Goal: Transaction & Acquisition: Subscribe to service/newsletter

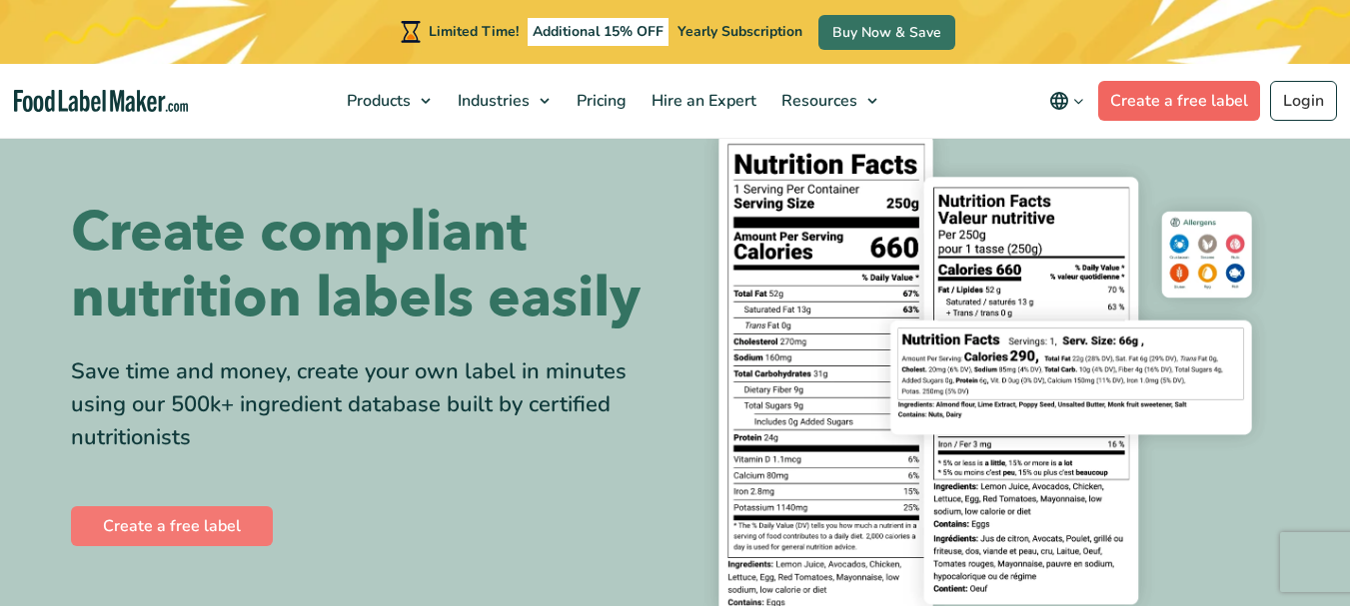
click at [1176, 90] on link "Create a free label" at bounding box center [1179, 101] width 162 height 40
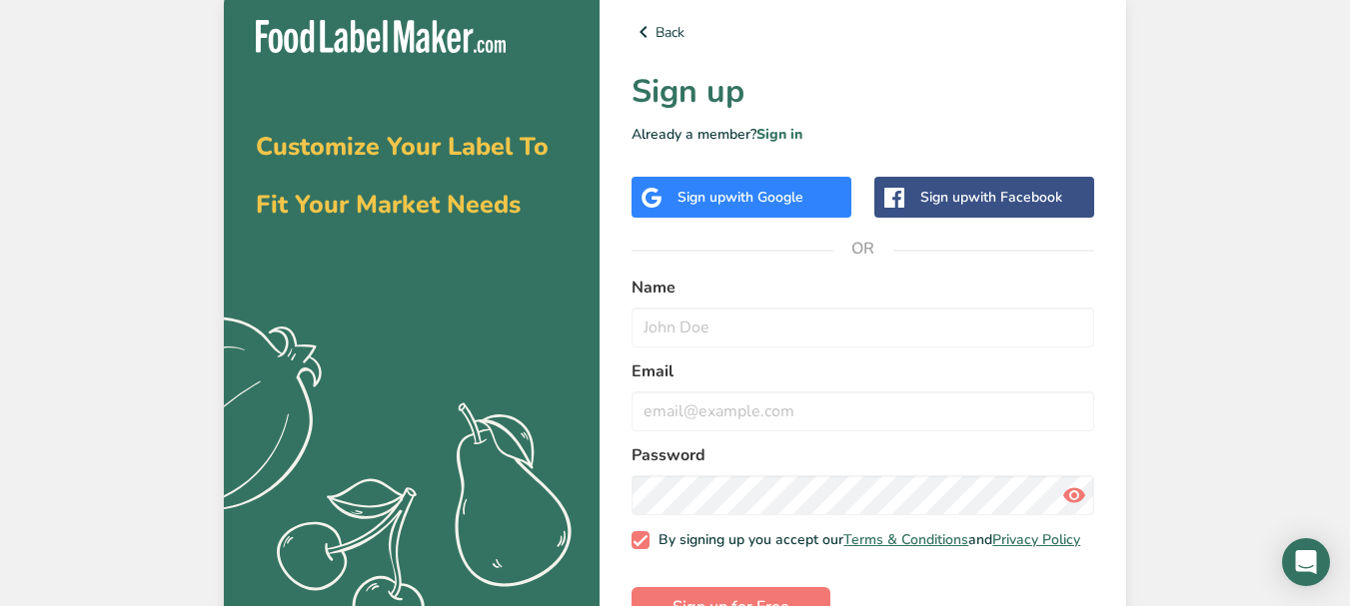
click at [956, 198] on div "Sign up with Facebook" at bounding box center [991, 197] width 142 height 21
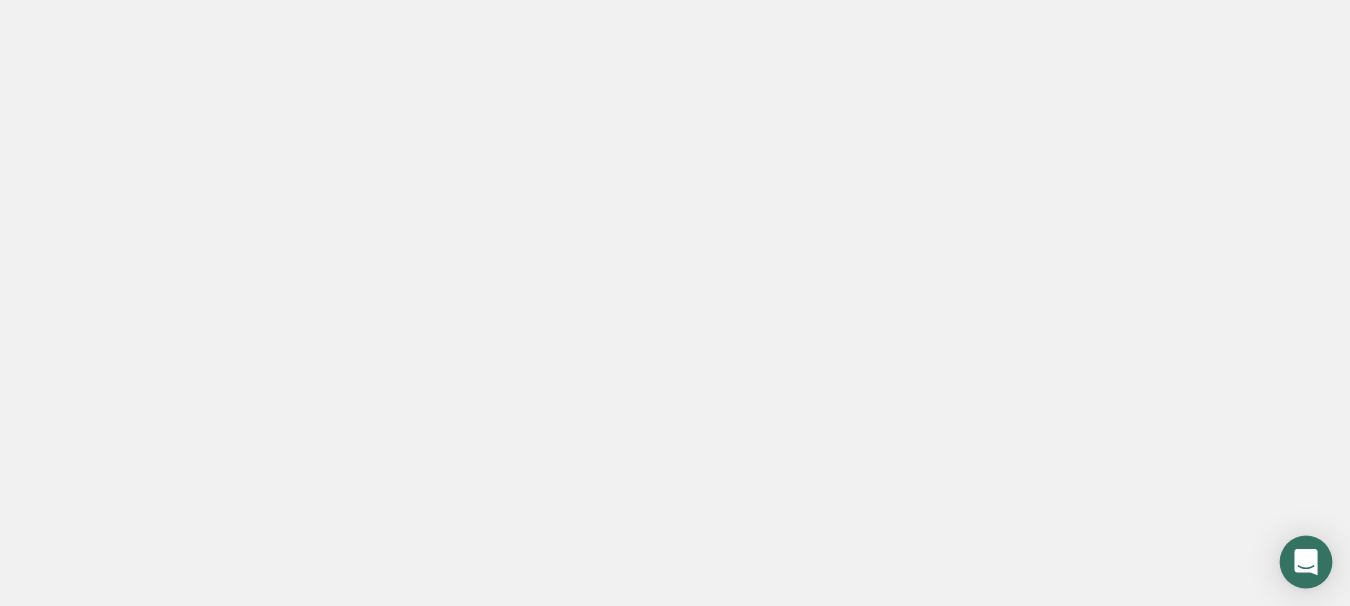
click at [1313, 564] on icon "Open Intercom Messenger" at bounding box center [1305, 562] width 23 height 26
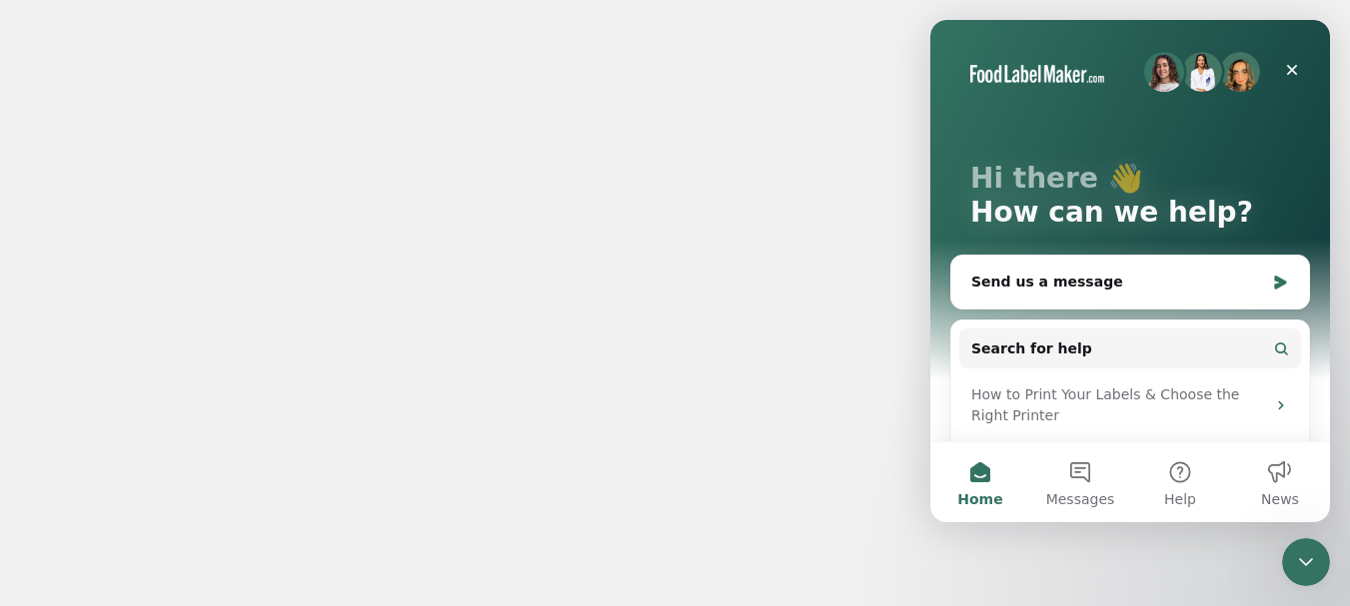
click at [871, 350] on div at bounding box center [675, 303] width 1350 height 606
click at [270, 112] on div at bounding box center [675, 303] width 1350 height 606
click at [1300, 71] on div "Close" at bounding box center [1292, 70] width 36 height 36
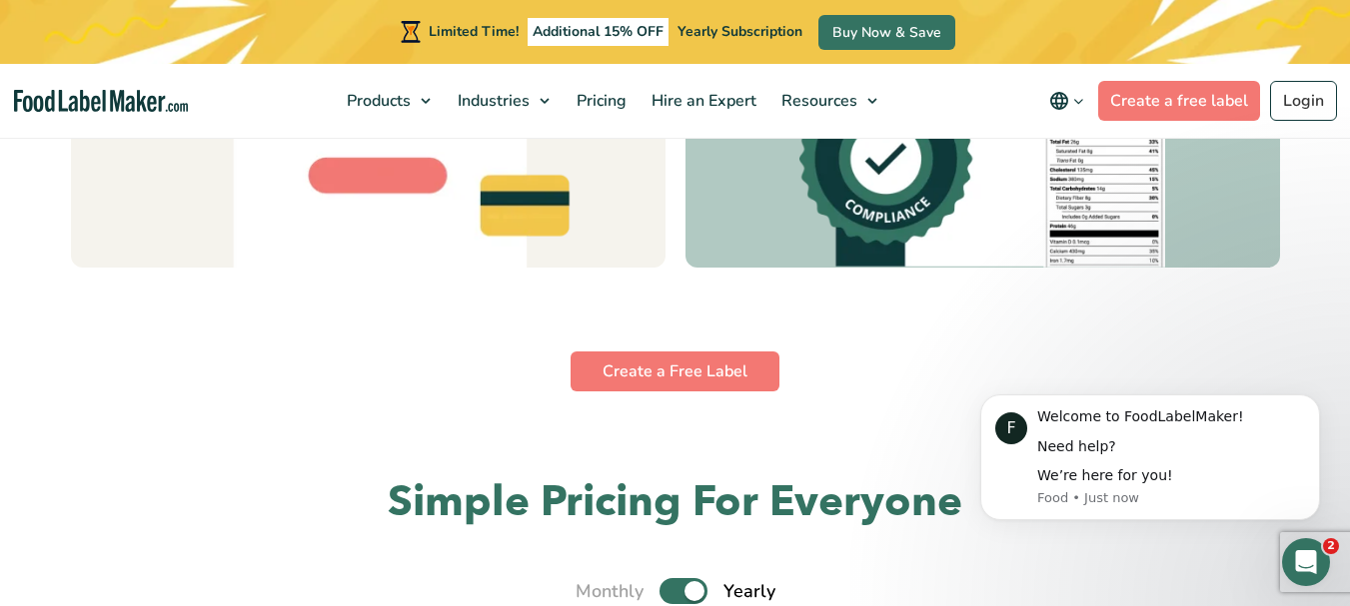
scroll to position [5636, 0]
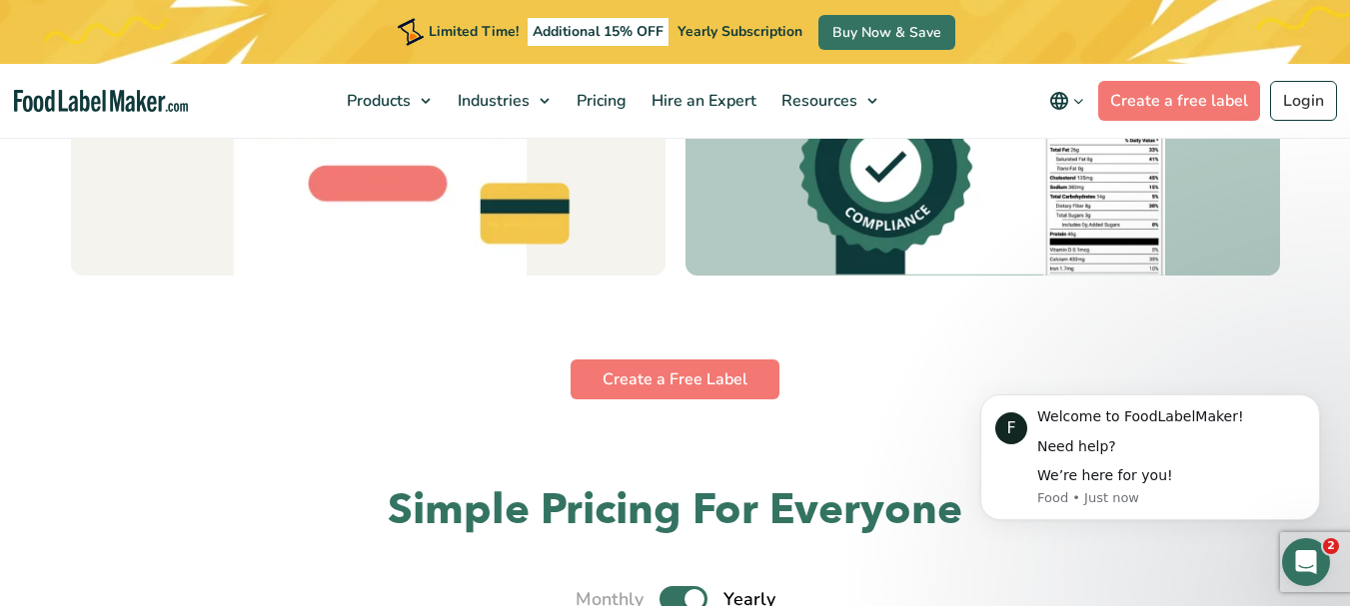
click at [666, 256] on link "Create a Free Label" at bounding box center [672, 252] width 209 height 40
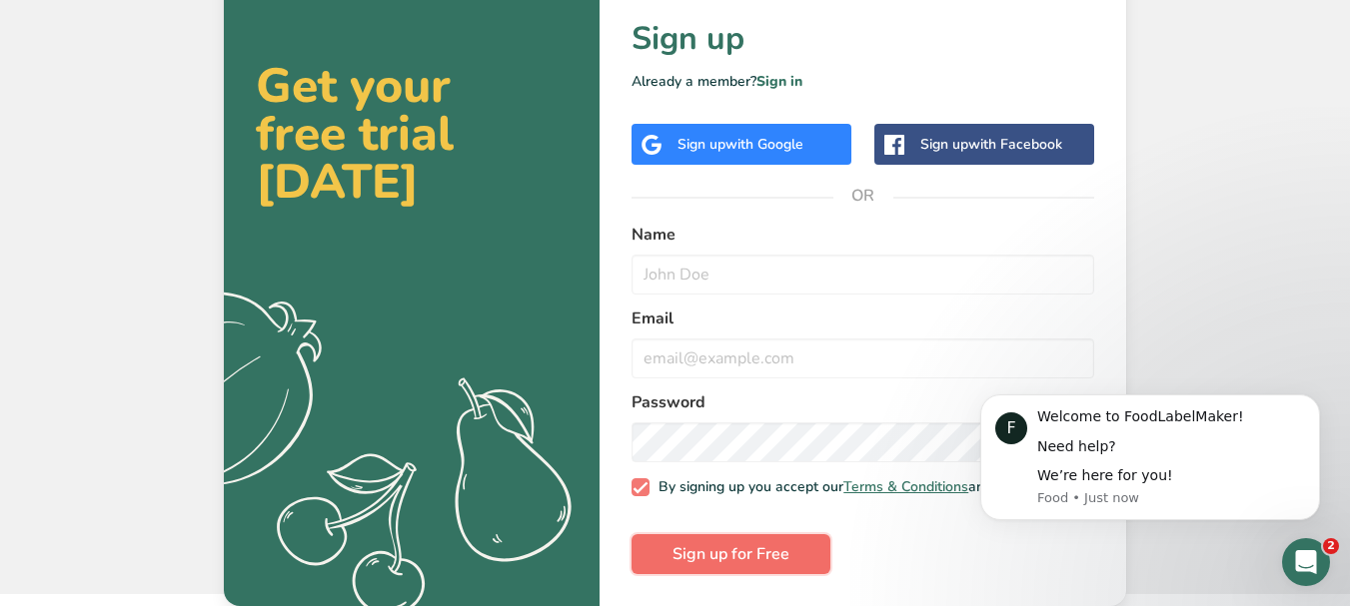
click at [725, 568] on button "Sign up for Free" at bounding box center [730, 554] width 199 height 40
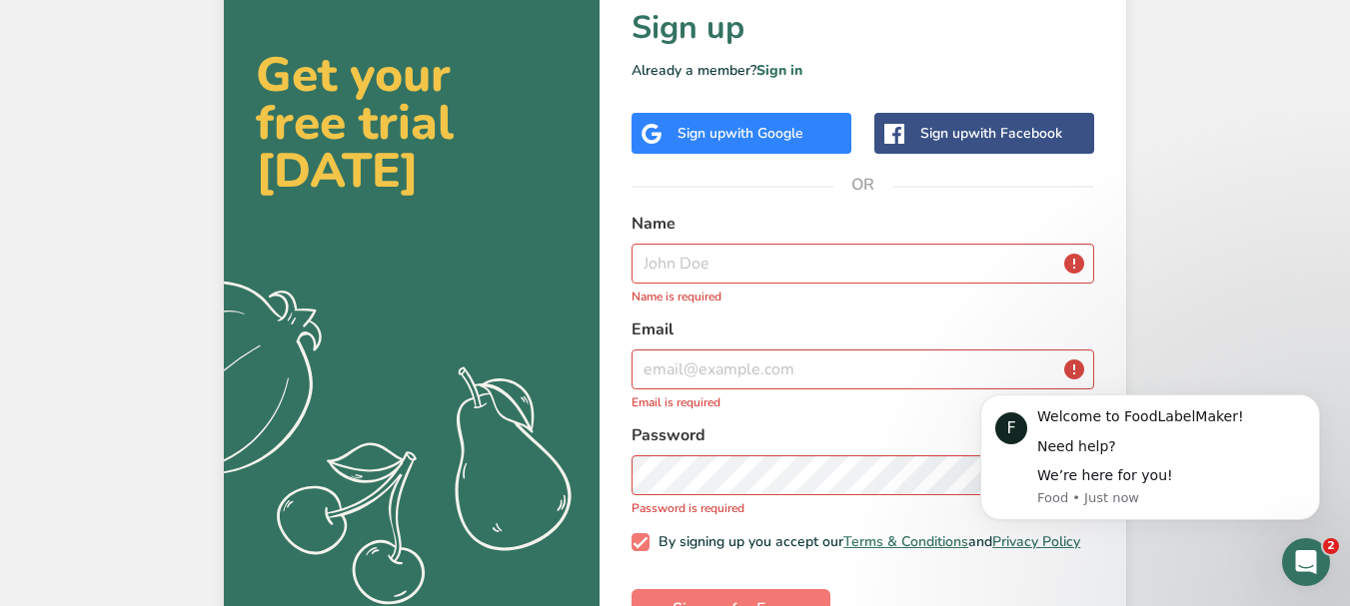
click at [803, 135] on span "with Google" at bounding box center [764, 133] width 78 height 19
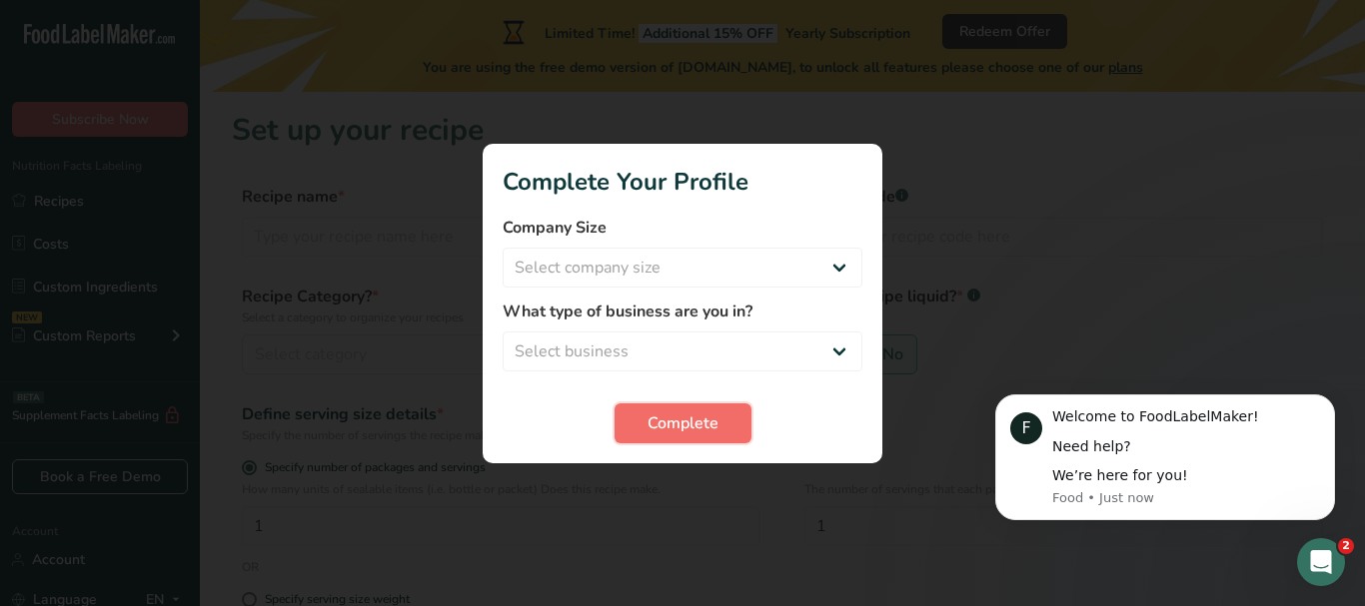
click at [711, 433] on span "Complete" at bounding box center [682, 424] width 71 height 24
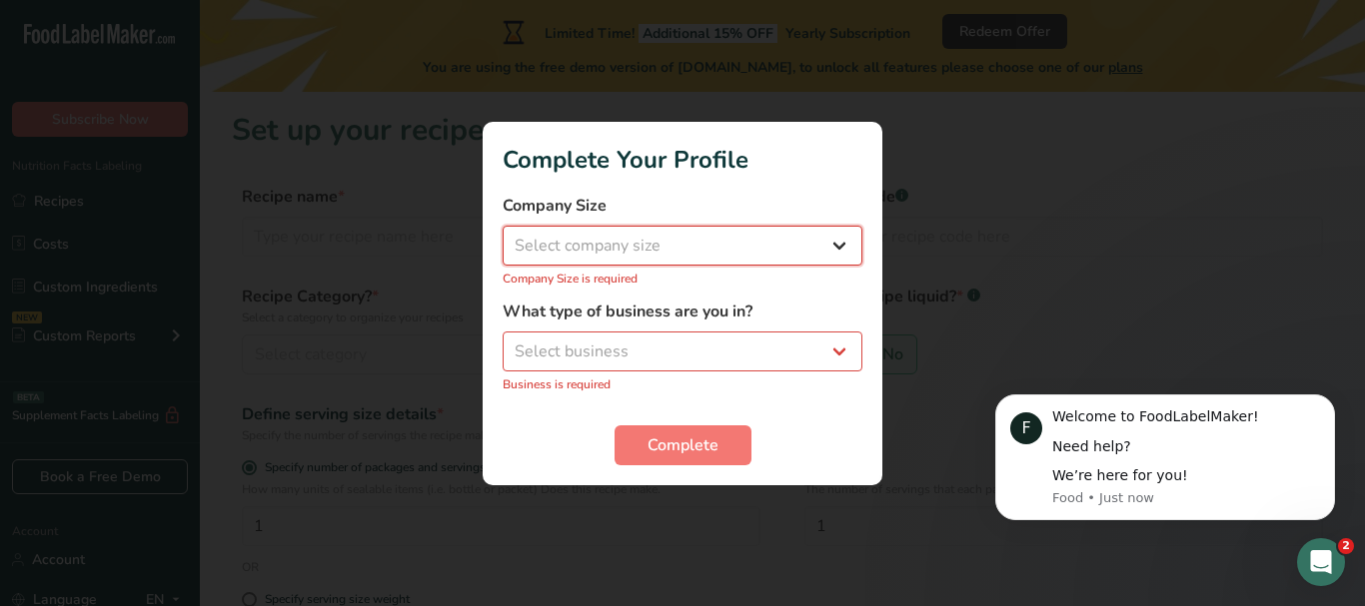
click at [688, 246] on select "Select company size Fewer than 10 Employees 10 to 50 Employees 51 to 500 Employ…" at bounding box center [682, 246] width 360 height 40
select select "1"
click at [502, 236] on select "Select company size Fewer than 10 Employees 10 to 50 Employees 51 to 500 Employ…" at bounding box center [682, 246] width 360 height 40
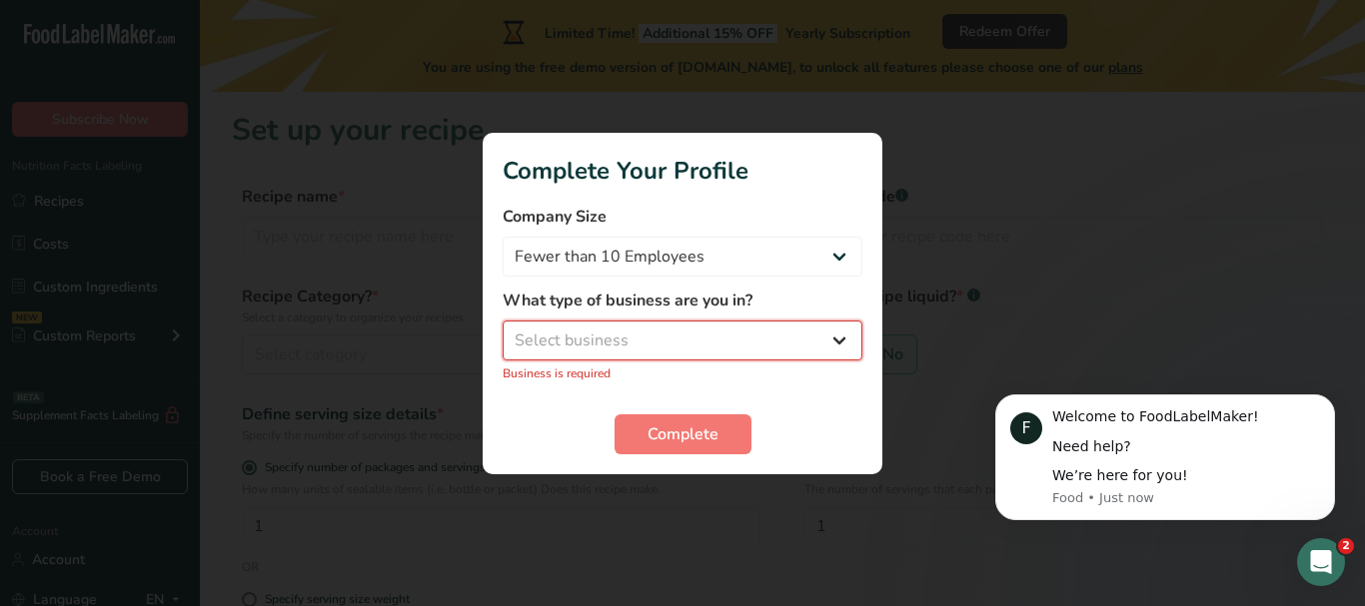
click at [843, 333] on select "Select business Packaged Food Manufacturer Restaurant & Cafe Bakery Meal Plans …" at bounding box center [682, 341] width 360 height 40
select select "8"
click at [502, 331] on select "Select business Packaged Food Manufacturer Restaurant & Cafe Bakery Meal Plans …" at bounding box center [682, 341] width 360 height 40
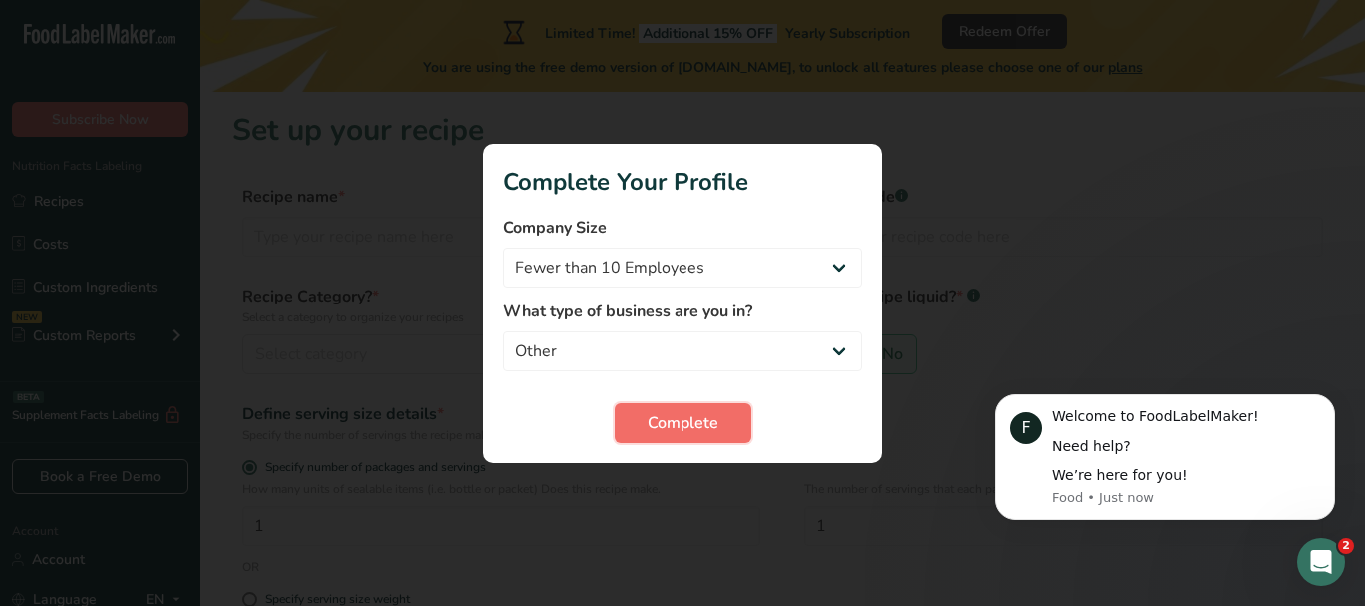
click at [647, 429] on span "Complete" at bounding box center [682, 424] width 71 height 24
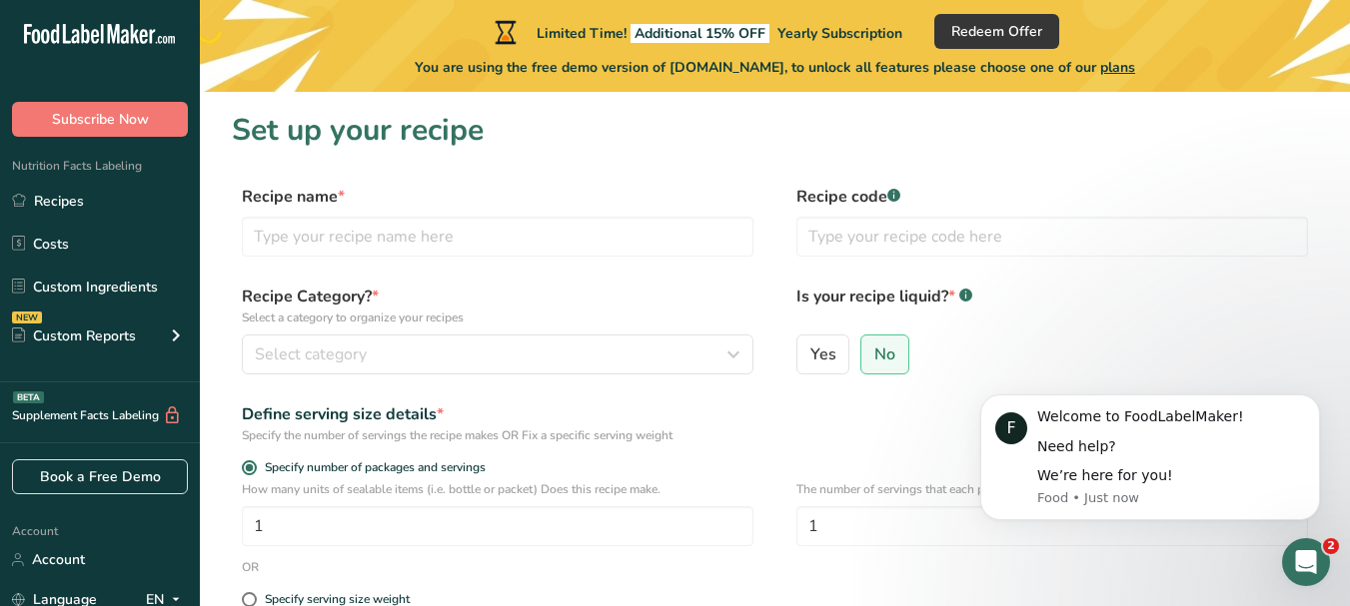
click at [772, 547] on div "How many units of sealable items (i.e. bottle or packet) Does this recipe make.…" at bounding box center [775, 519] width 1086 height 78
click at [796, 516] on input "1" at bounding box center [1051, 526] width 511 height 40
click at [325, 235] on input "text" at bounding box center [497, 237] width 511 height 40
type input "bottled pineapple"
click at [835, 355] on label "Yes" at bounding box center [823, 355] width 54 height 40
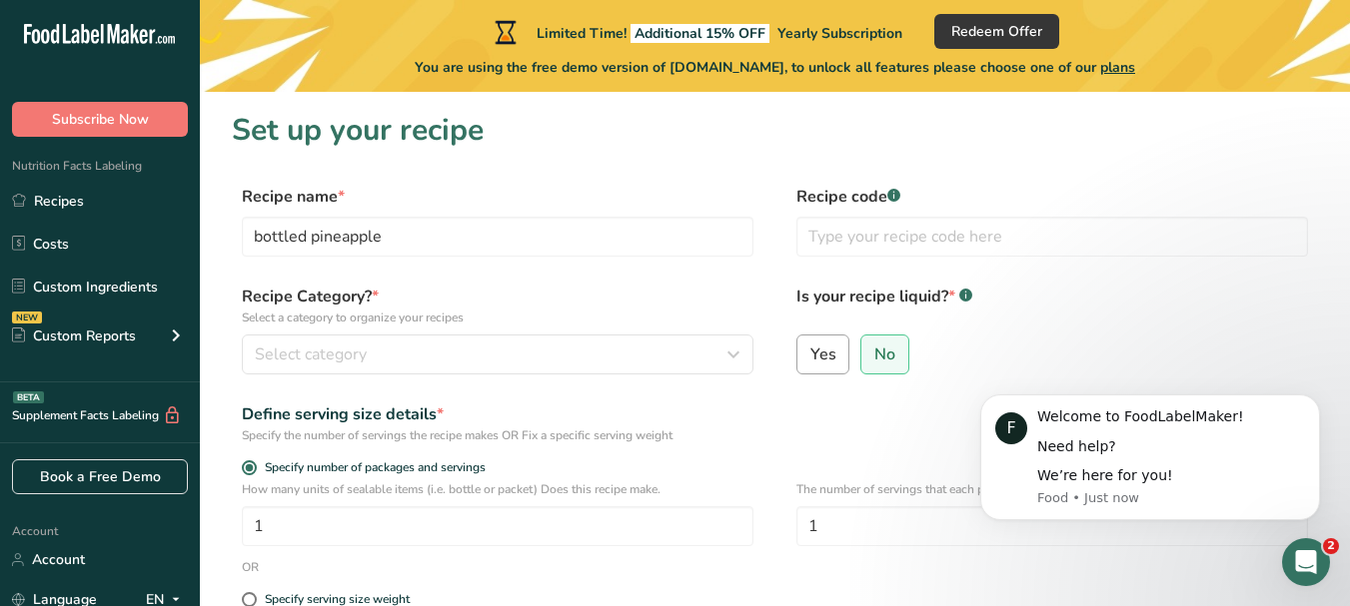
click at [810, 355] on input "Yes" at bounding box center [803, 354] width 13 height 13
radio input "true"
radio input "false"
select select "22"
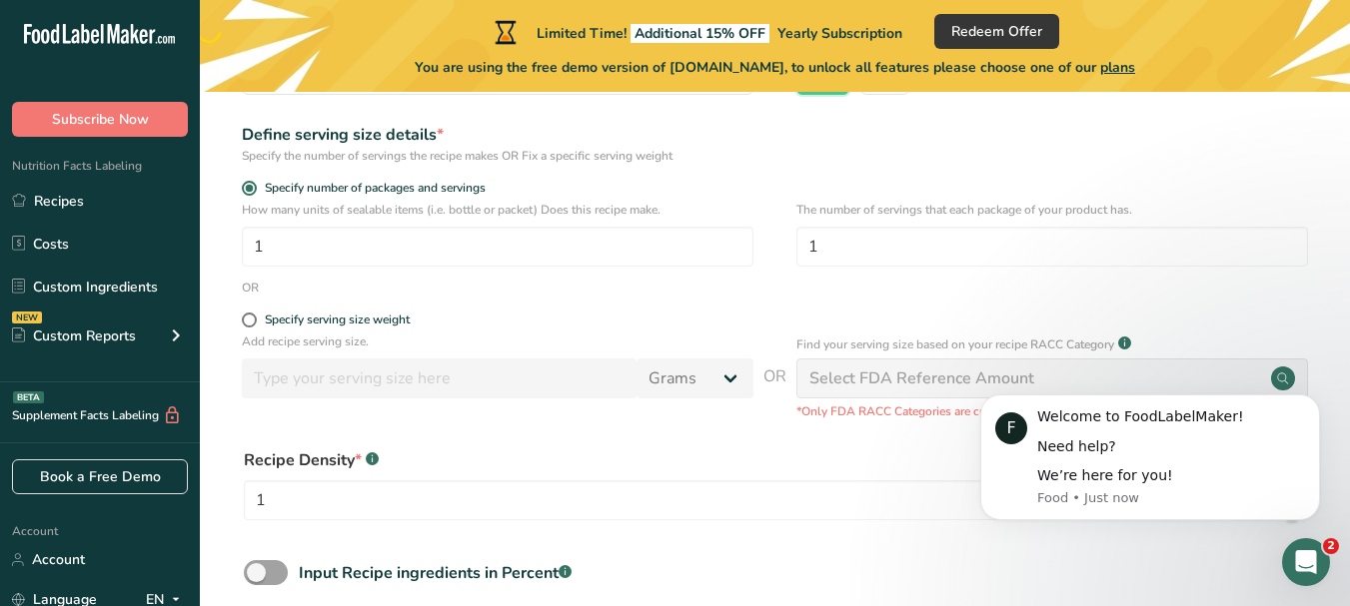
scroll to position [281, 0]
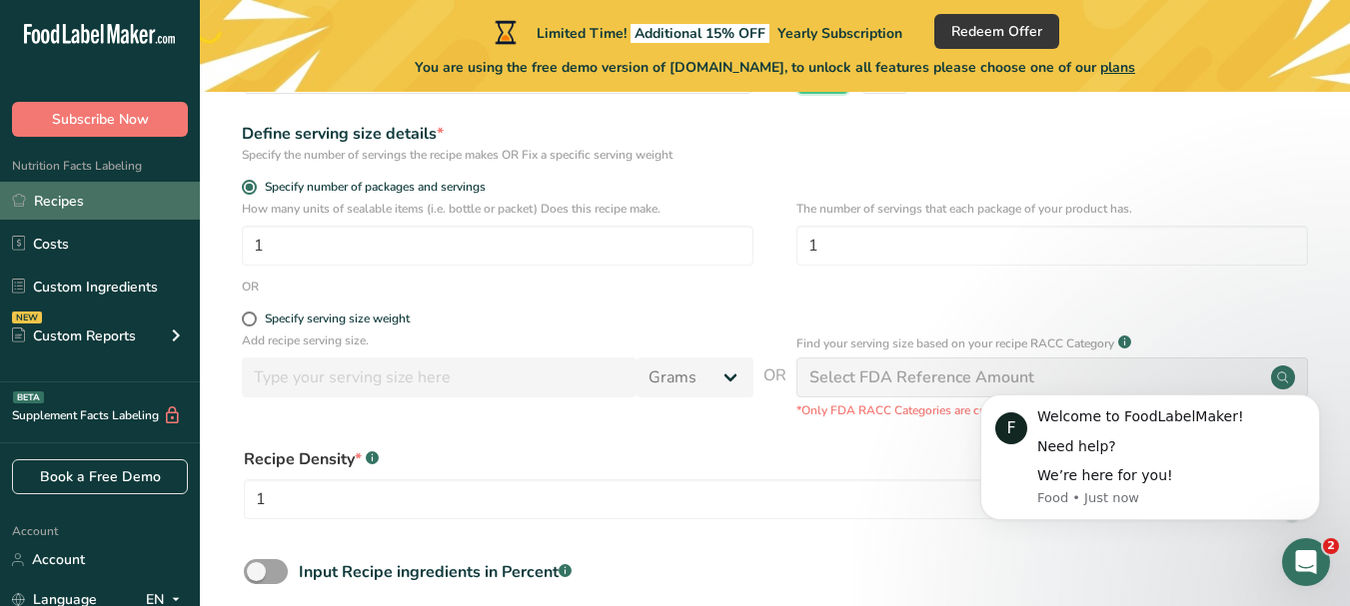
click at [124, 204] on link "Recipes" at bounding box center [100, 201] width 200 height 38
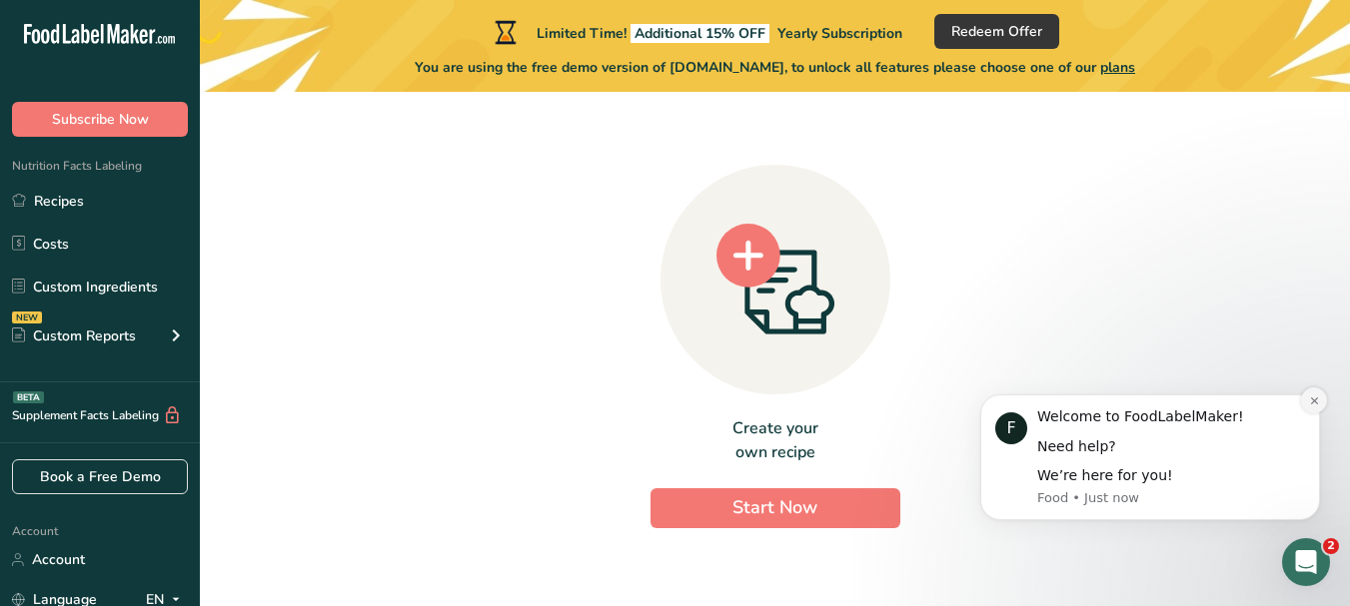
click at [1309, 403] on icon "Dismiss notification" at bounding box center [1314, 401] width 11 height 11
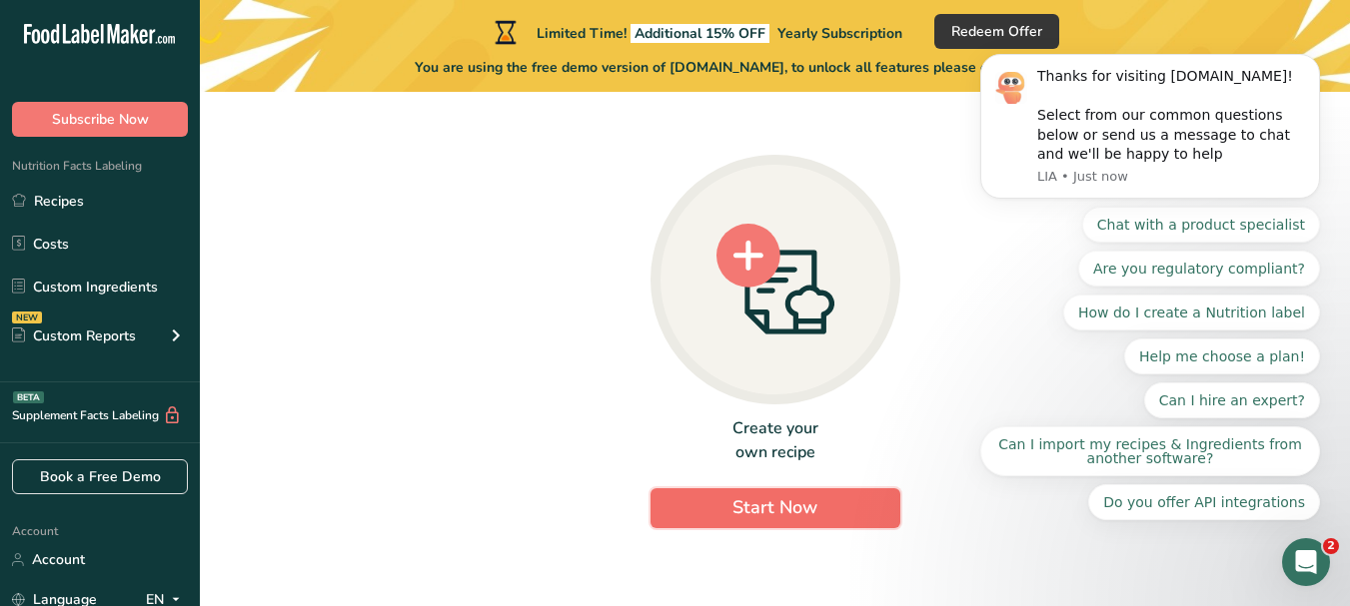
click at [775, 522] on button "Start Now" at bounding box center [775, 508] width 250 height 40
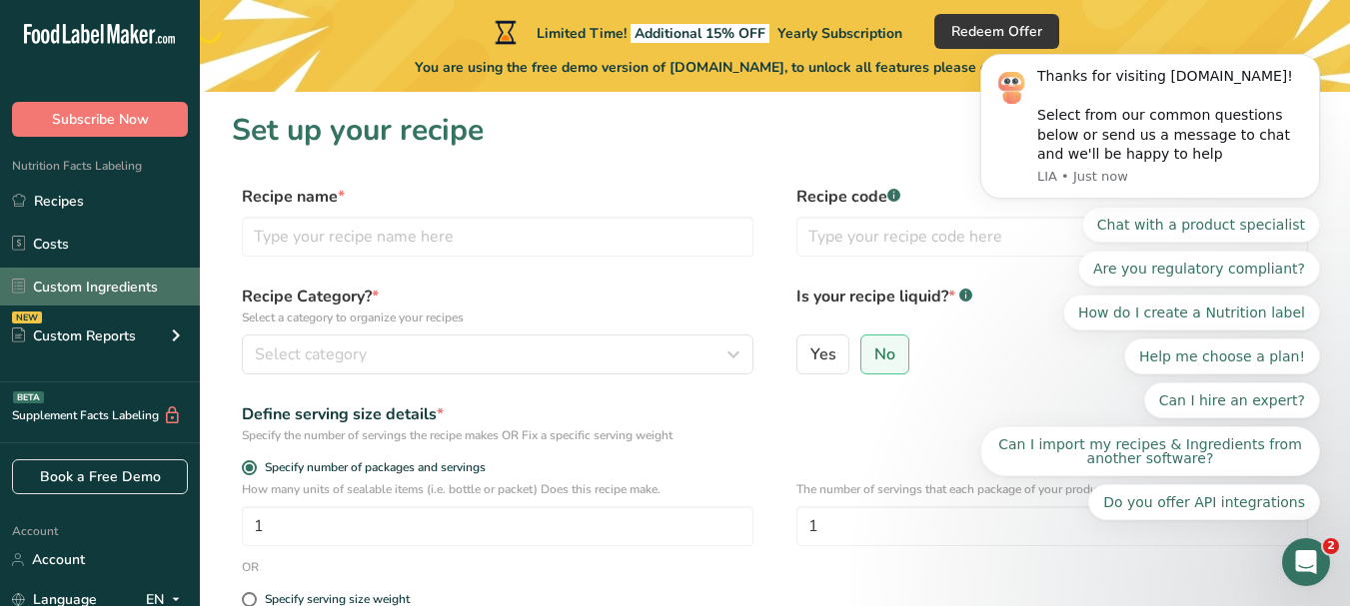
click at [86, 288] on link "Custom Ingredients" at bounding box center [100, 287] width 200 height 38
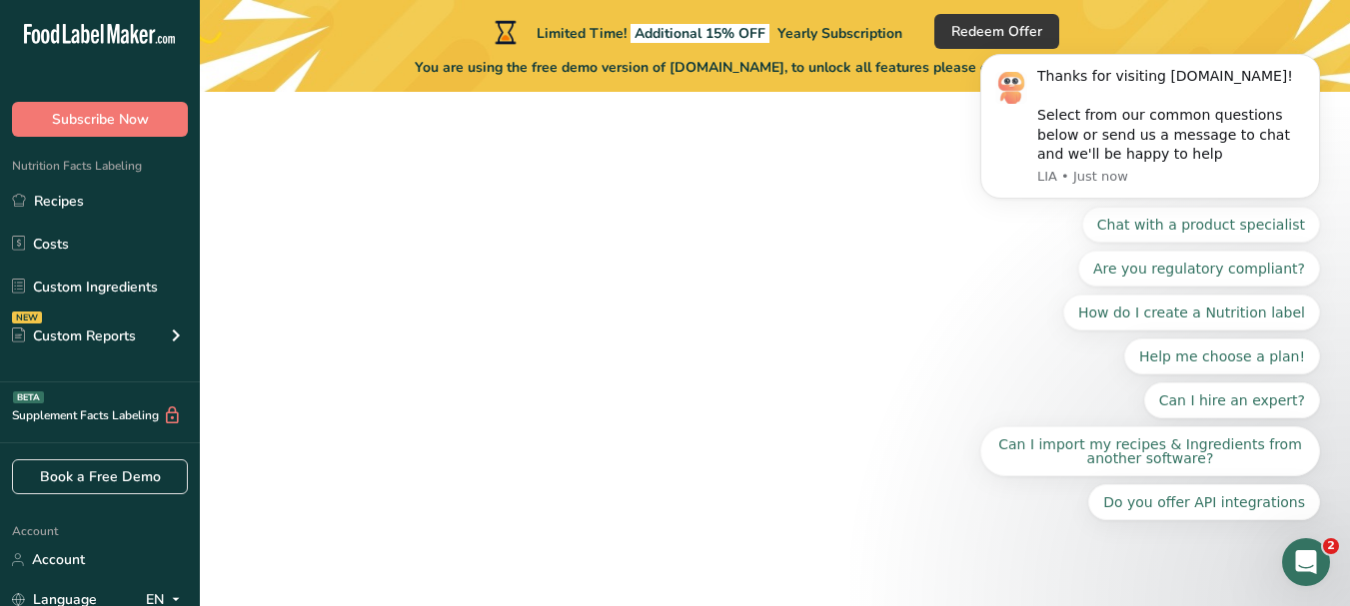
scroll to position [281, 0]
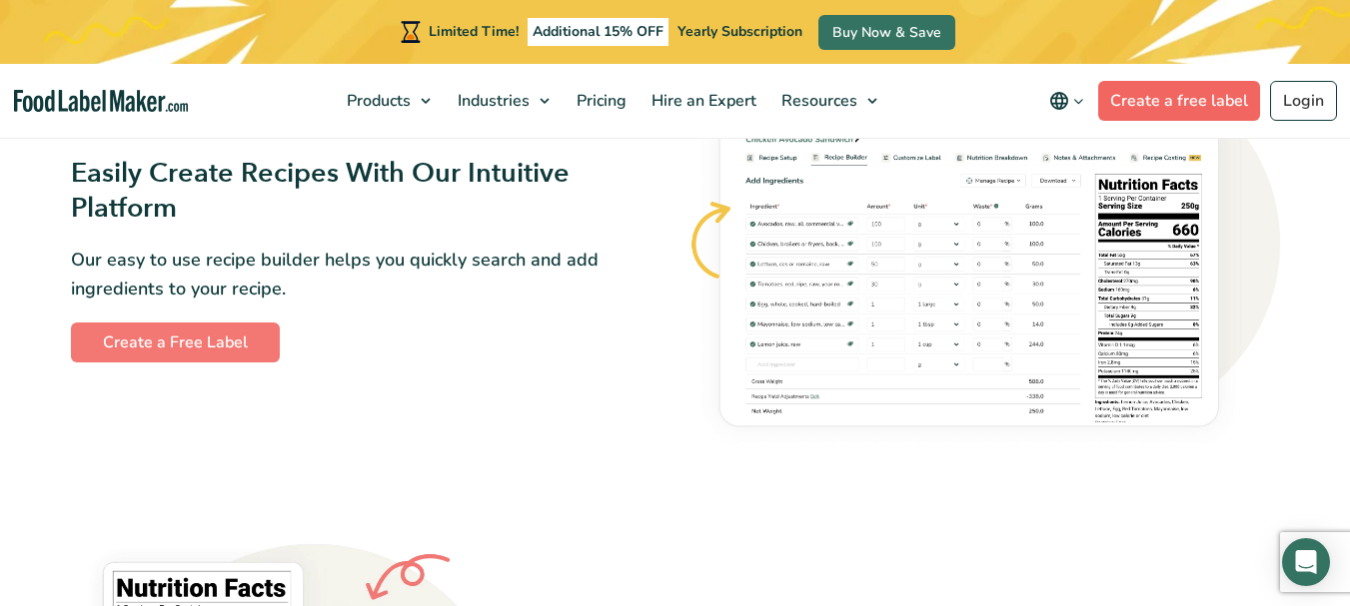
scroll to position [550, 0]
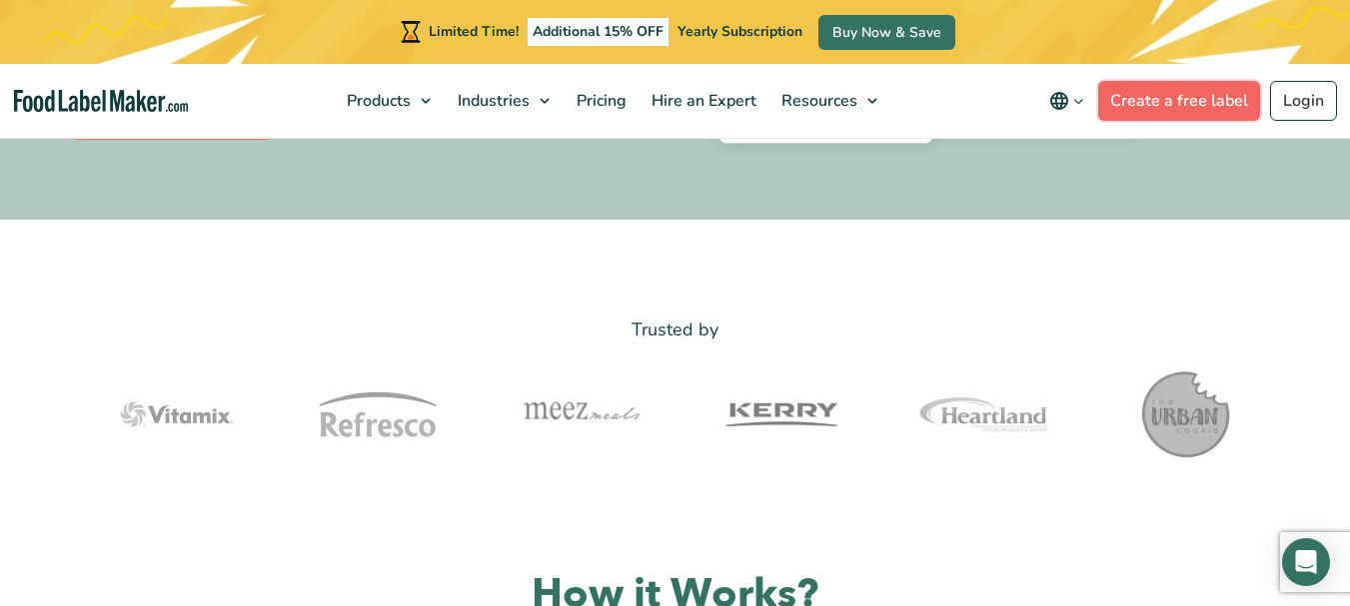
click at [1216, 98] on link "Create a free label" at bounding box center [1179, 101] width 162 height 40
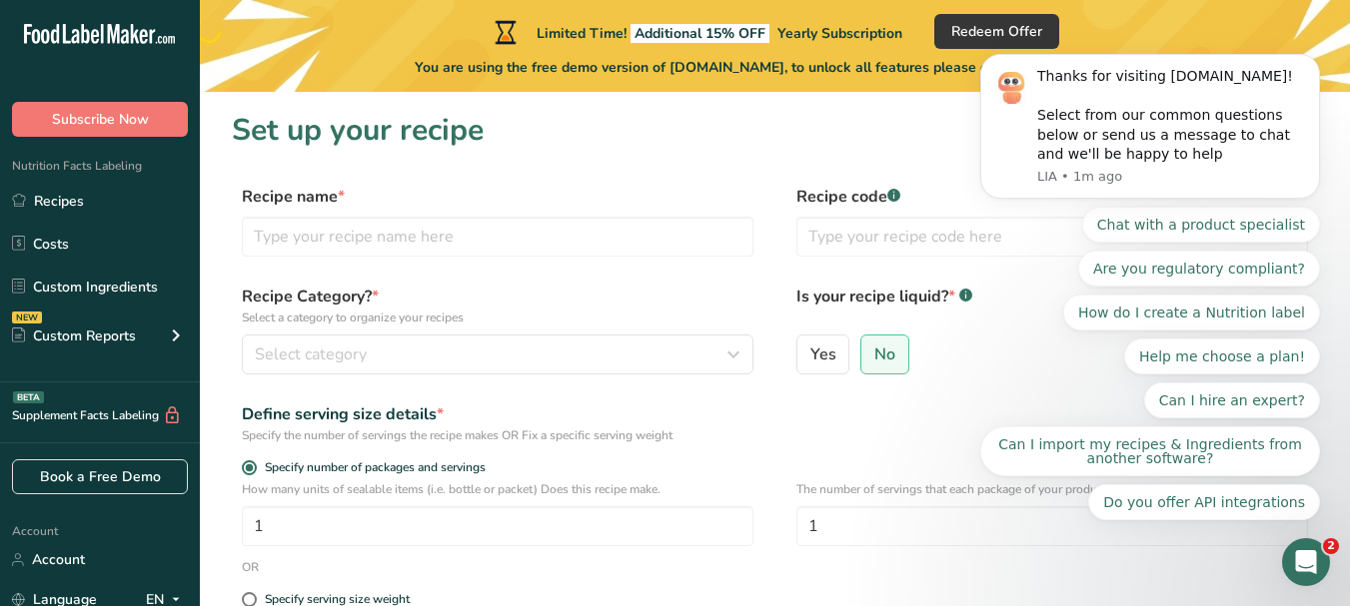
click at [133, 95] on div "Subscribe Now" at bounding box center [100, 99] width 200 height 75
